Goal: Task Accomplishment & Management: Complete application form

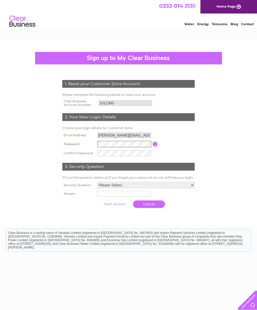
click at [156, 145] on input "button" at bounding box center [155, 144] width 5 height 5
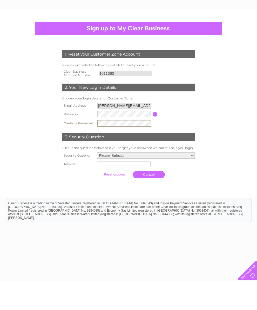
click at [187, 182] on select "Please Select.. In what town or city was your first job? In what town or city d…" at bounding box center [146, 185] width 98 height 6
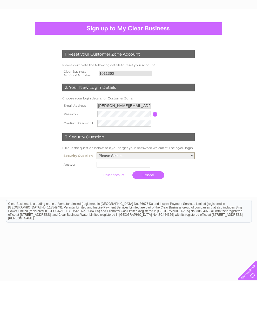
scroll to position [15, 0]
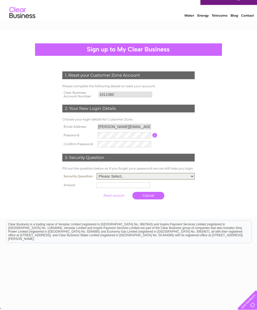
select select "5"
click at [107, 183] on input "text" at bounding box center [123, 185] width 53 height 6
type input "Ben"
click at [143, 193] on link "Cancel" at bounding box center [149, 196] width 32 height 8
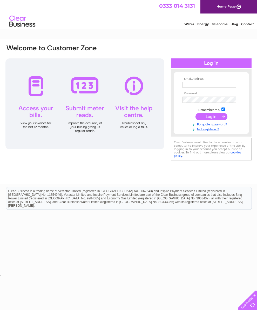
click at [219, 86] on input "text" at bounding box center [208, 85] width 53 height 6
type input "[PERSON_NAME][EMAIL_ADDRESS][DOMAIN_NAME]"
click at [216, 120] on input "submit" at bounding box center [211, 116] width 32 height 7
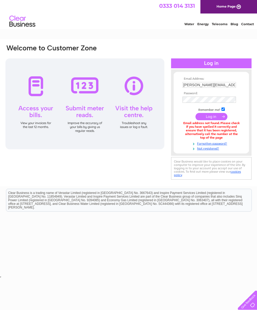
click at [216, 150] on link "Not registered?" at bounding box center [211, 148] width 59 height 5
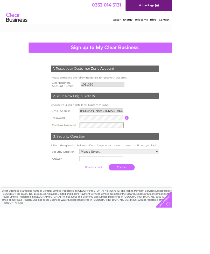
click at [131, 183] on select "Please Select.. In what town or city was your first job? In what town or city d…" at bounding box center [146, 185] width 98 height 6
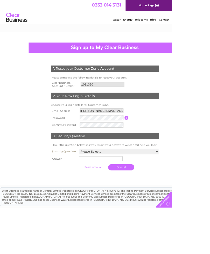
select select "5"
click at [110, 192] on input "text" at bounding box center [123, 194] width 53 height 6
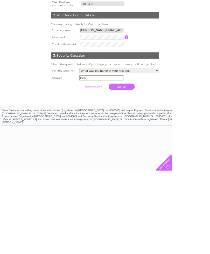
scroll to position [65, 0]
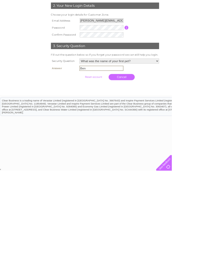
type input "Ben"
click at [109, 135] on input "submit" at bounding box center [114, 138] width 32 height 7
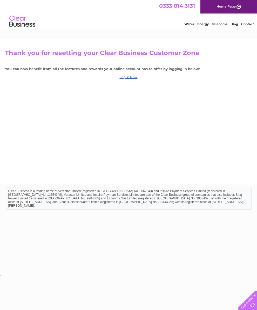
click at [232, 6] on link "Home Page" at bounding box center [228, 6] width 57 height 13
